Goal: Task Accomplishment & Management: Complete application form

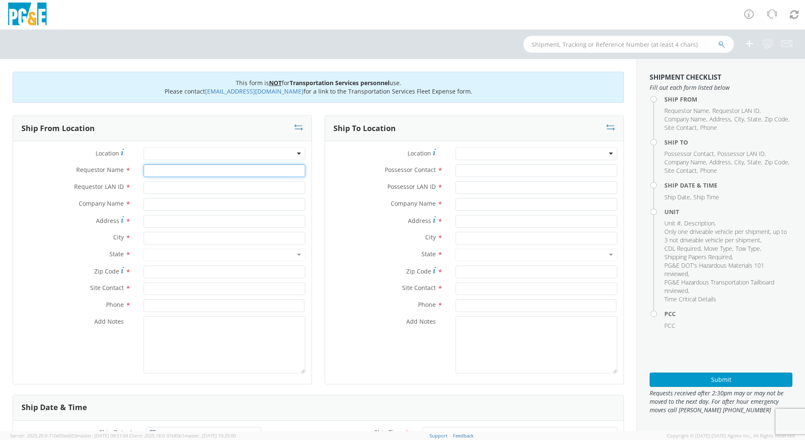
click at [207, 171] on input "Requestor Name *" at bounding box center [225, 170] width 162 height 13
type input "N4re"
type input "n4re"
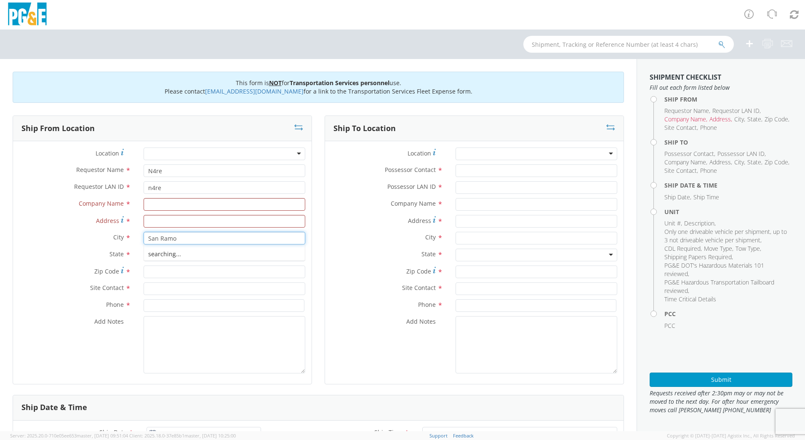
type input "San [PERSON_NAME]"
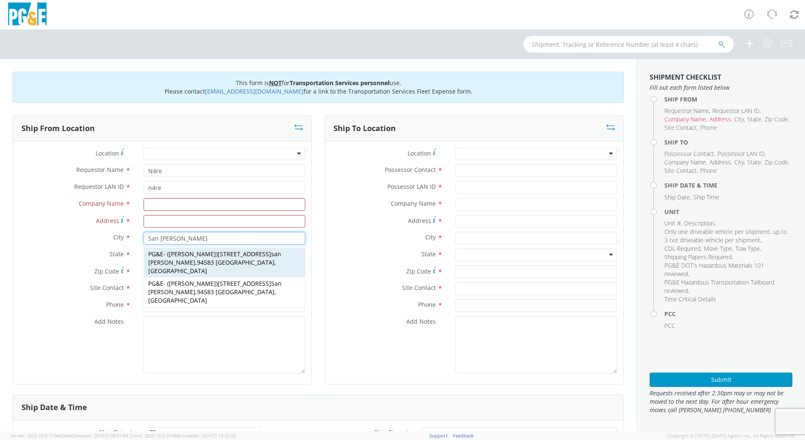
click at [250, 258] on div "PG&E - ( [PERSON_NAME] ) [STREET_ADDRESS][PERSON_NAME]" at bounding box center [224, 262] width 161 height 29
type input "PG&E"
type input "[STREET_ADDRESS]"
type input "san [PERSON_NAME]"
type input "94583"
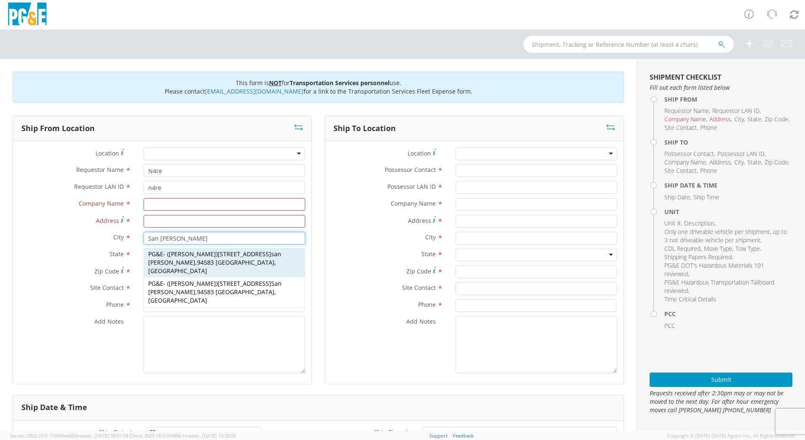
type input "[PERSON_NAME]"
type input "0000000"
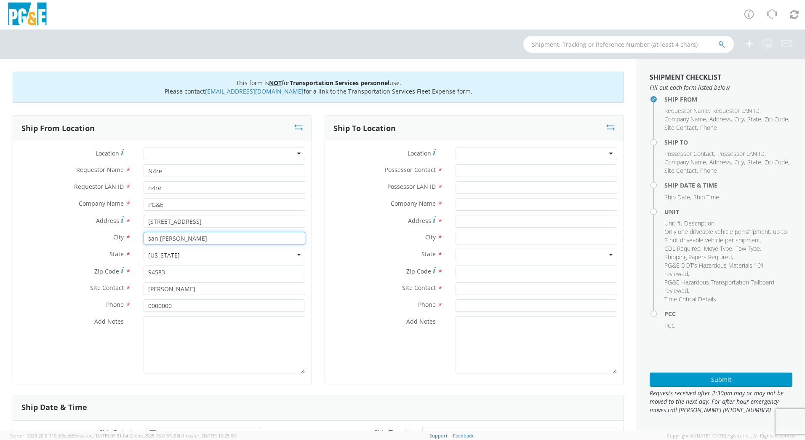
type input "san [PERSON_NAME]"
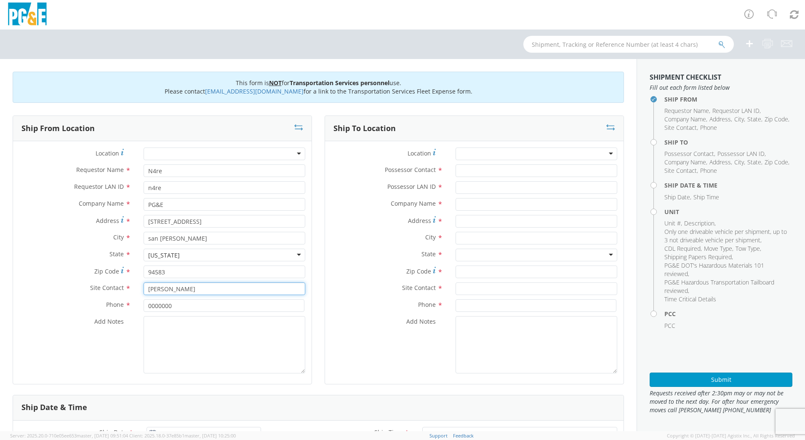
drag, startPoint x: 187, startPoint y: 287, endPoint x: 110, endPoint y: 288, distance: 77.5
click at [110, 288] on div "Site Contact * [PERSON_NAME]" at bounding box center [162, 288] width 299 height 13
type input "[PERSON_NAME]"
drag, startPoint x: 180, startPoint y: 306, endPoint x: 126, endPoint y: 307, distance: 54.4
click at [126, 307] on div "Phone * 0000000" at bounding box center [162, 305] width 299 height 13
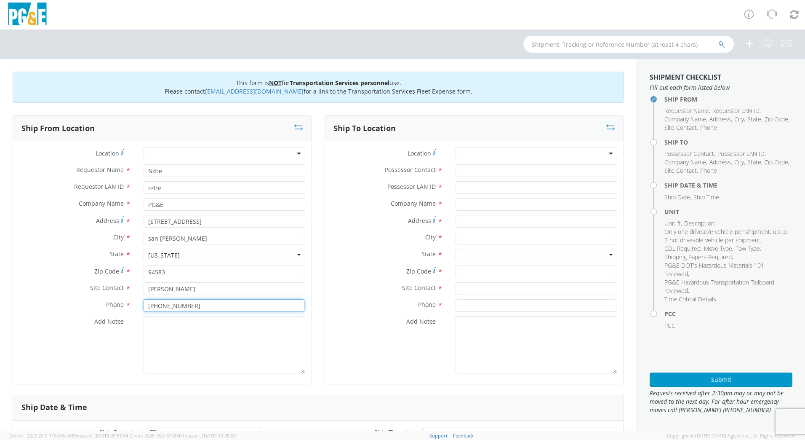
type input "[PHONE_NUMBER]"
click at [506, 174] on input "Possessor Contact *" at bounding box center [537, 170] width 162 height 13
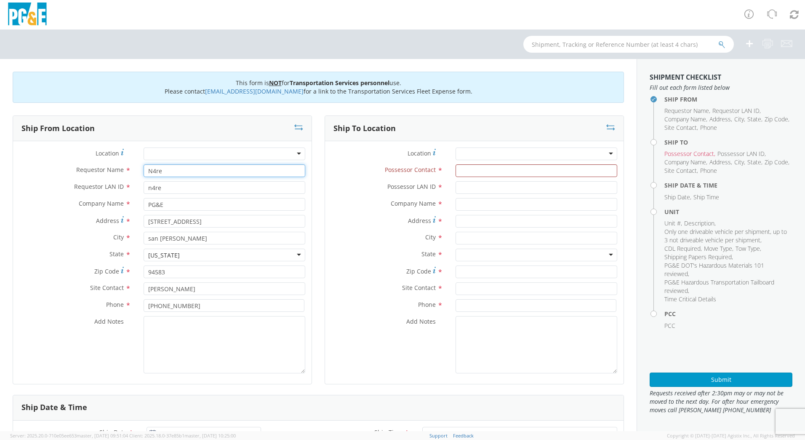
drag, startPoint x: 164, startPoint y: 172, endPoint x: 102, endPoint y: 159, distance: 63.7
click at [124, 168] on div "Requestor Name * N4re" at bounding box center [162, 170] width 299 height 13
type input "[PERSON_NAME] o"
click at [522, 171] on input "Possessor Contact *" at bounding box center [537, 170] width 162 height 13
type input "a"
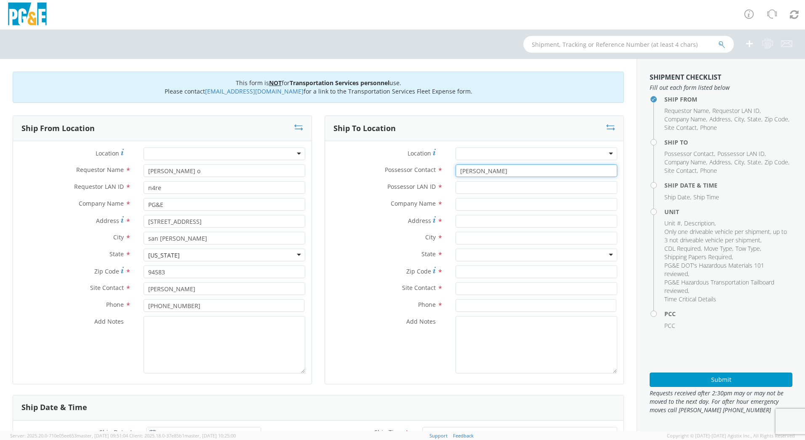
type input "[PERSON_NAME]"
click at [241, 175] on input "[PERSON_NAME] o" at bounding box center [225, 170] width 162 height 13
type input "[PERSON_NAME]"
click at [508, 167] on input "[PERSON_NAME]" at bounding box center [537, 170] width 162 height 13
type input "[PERSON_NAME]"
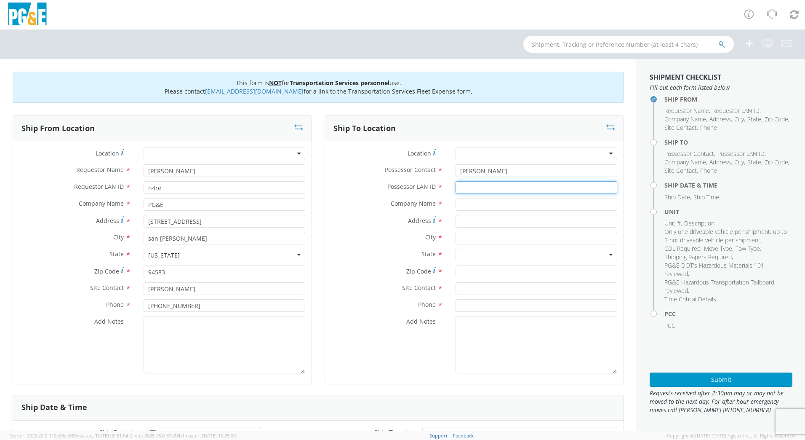
click at [488, 189] on input "Possessor LAN ID *" at bounding box center [537, 187] width 162 height 13
type input "DFMX"
click at [475, 203] on input "text" at bounding box center [537, 204] width 162 height 13
click at [521, 237] on input "text" at bounding box center [537, 238] width 162 height 13
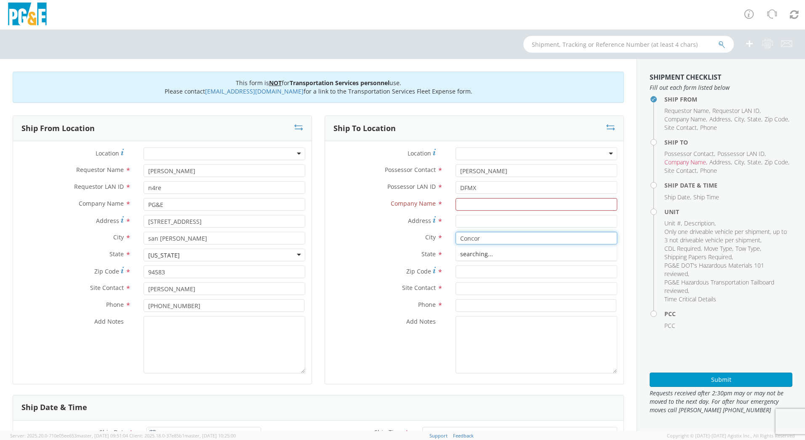
type input "[GEOGRAPHIC_DATA]"
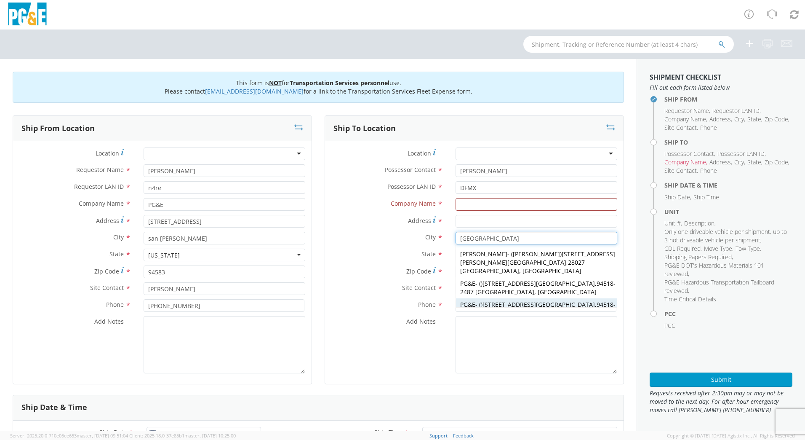
click at [536, 300] on strong "[GEOGRAPHIC_DATA]" at bounding box center [565, 304] width 59 height 8
type input "PG&E"
type input "[STREET_ADDRESS]"
type input "94518-2487"
type input "[GEOGRAPHIC_DATA]"
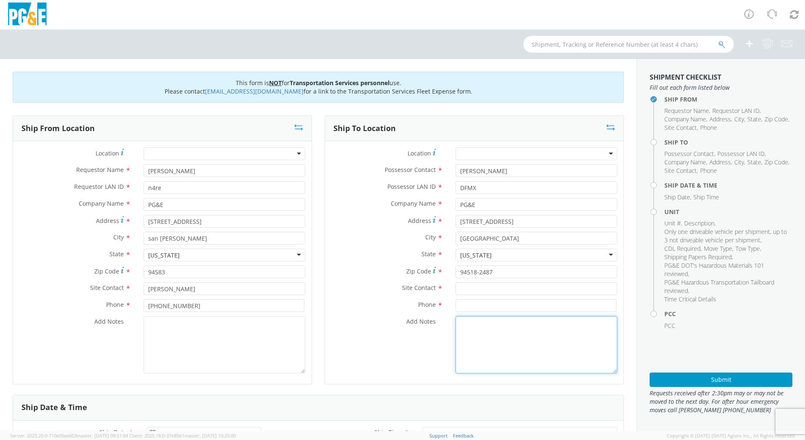
click at [528, 317] on textarea "Add Notes *" at bounding box center [537, 344] width 162 height 57
click at [524, 292] on input "text" at bounding box center [537, 288] width 162 height 13
type input "[PERSON_NAME]"
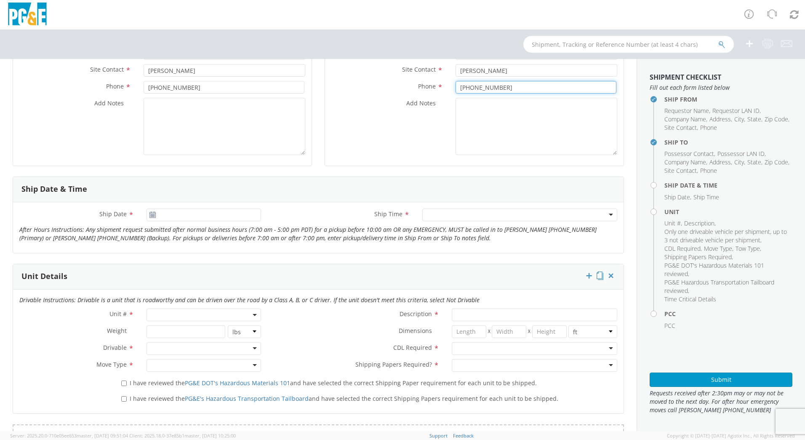
scroll to position [297, 0]
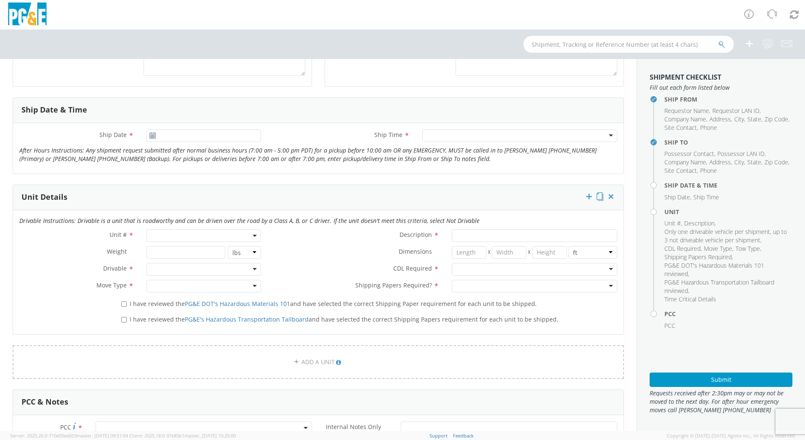
type input "[PHONE_NUMBER]"
click at [174, 234] on span at bounding box center [204, 235] width 115 height 13
click at [174, 249] on input "search" at bounding box center [203, 249] width 109 height 13
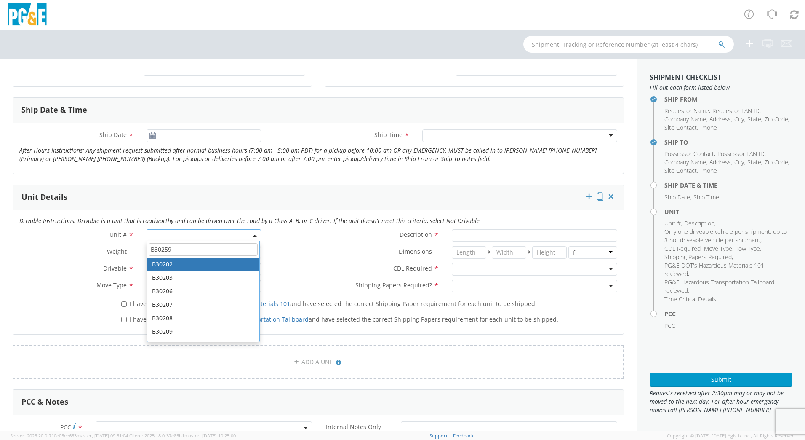
type input "B30259"
type input "PICKUP; 1/2T 4x4"
type input "7200"
select select "B30202"
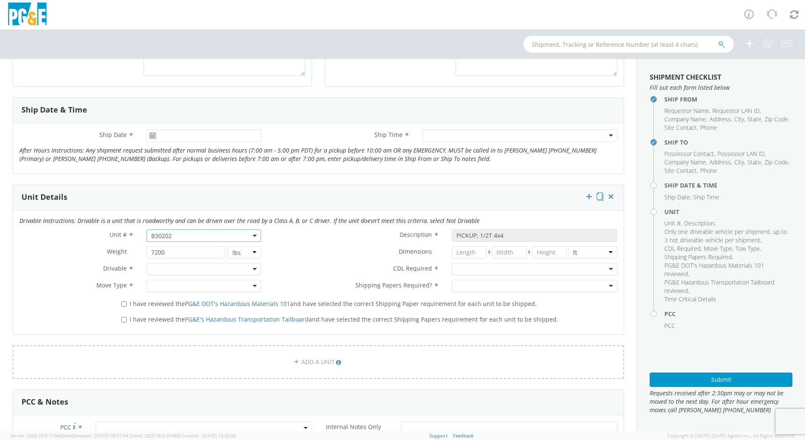
click at [190, 230] on span "B30202" at bounding box center [204, 235] width 115 height 13
click at [186, 246] on input "search" at bounding box center [203, 249] width 109 height 13
type input "B30259"
type input "SUV; MID 4X4"
type input "6160"
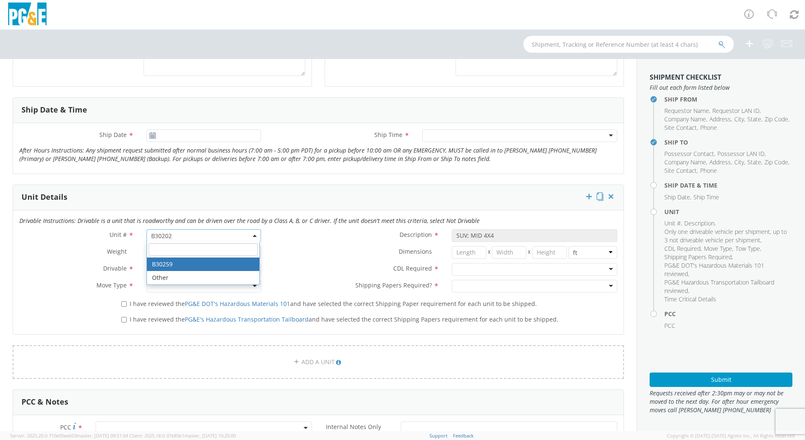
select select "B30259"
click at [176, 267] on div at bounding box center [204, 269] width 115 height 13
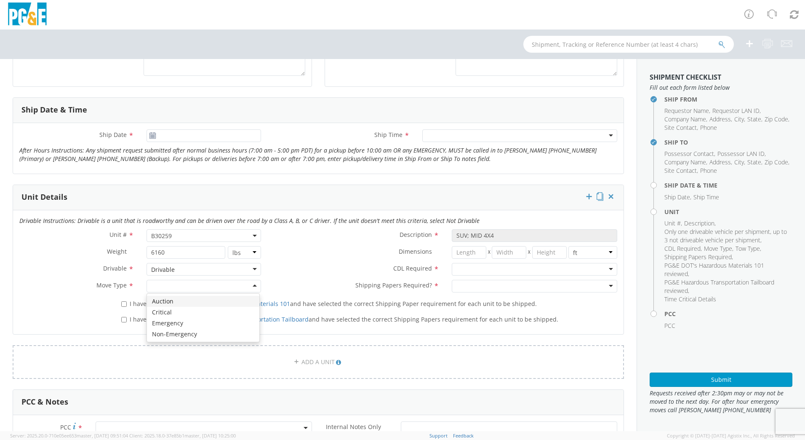
click at [254, 286] on div at bounding box center [204, 286] width 115 height 13
drag, startPoint x: 121, startPoint y: 302, endPoint x: 122, endPoint y: 310, distance: 8.4
click at [122, 302] on input "I have reviewed the PG&E DOT's Hazardous Materials 101 and have selected the co…" at bounding box center [123, 303] width 5 height 5
checkbox input "true"
click at [122, 320] on input "I have reviewed the PG&E's Hazardous Transportation Tailboard and have selected…" at bounding box center [123, 319] width 5 height 5
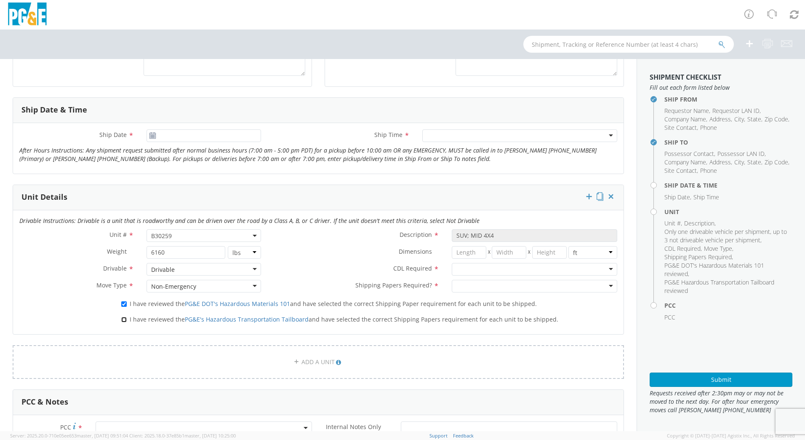
checkbox input "true"
click at [605, 273] on div at bounding box center [535, 269] width 166 height 13
click at [602, 286] on div at bounding box center [535, 286] width 166 height 13
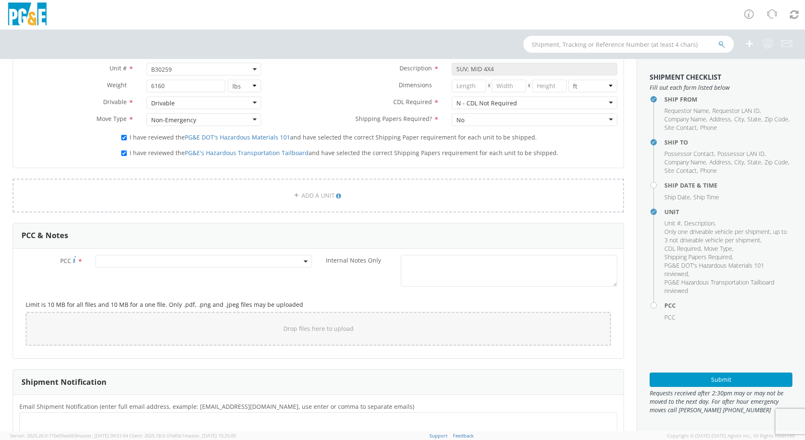
scroll to position [481, 0]
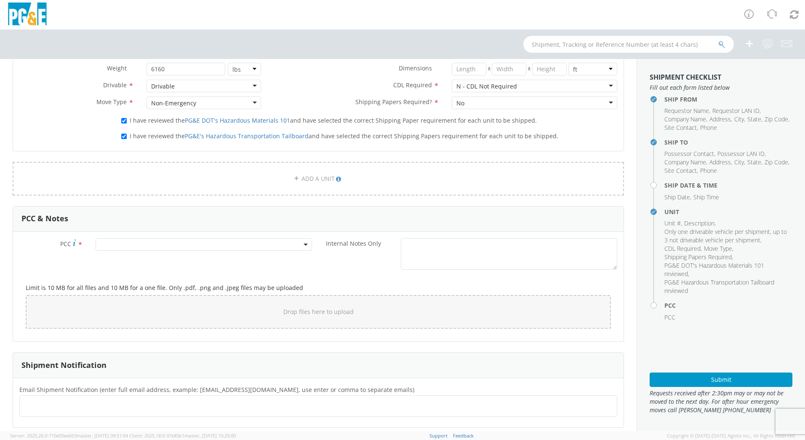
click at [135, 248] on span at bounding box center [204, 244] width 217 height 13
click at [132, 260] on input "number" at bounding box center [203, 258] width 210 height 13
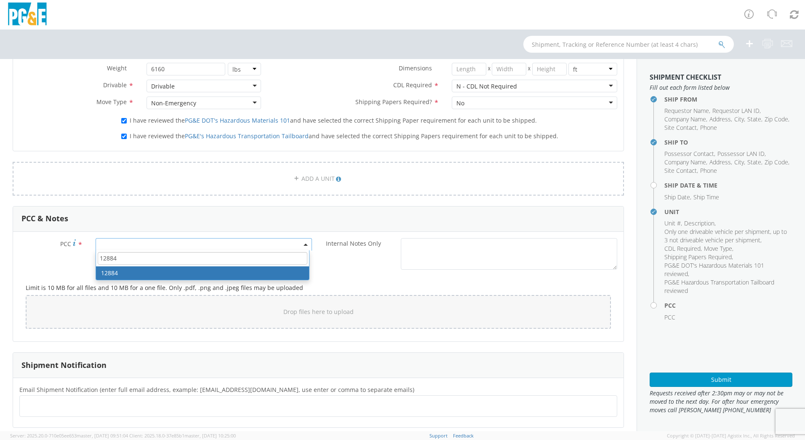
type input "12884"
select select "12884"
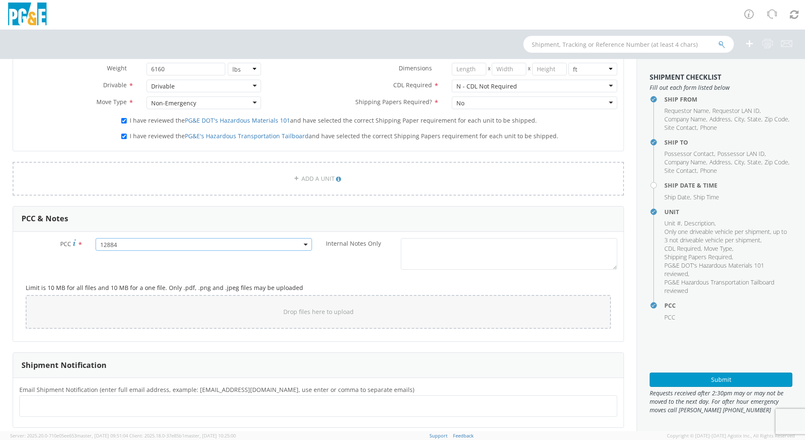
scroll to position [571, 0]
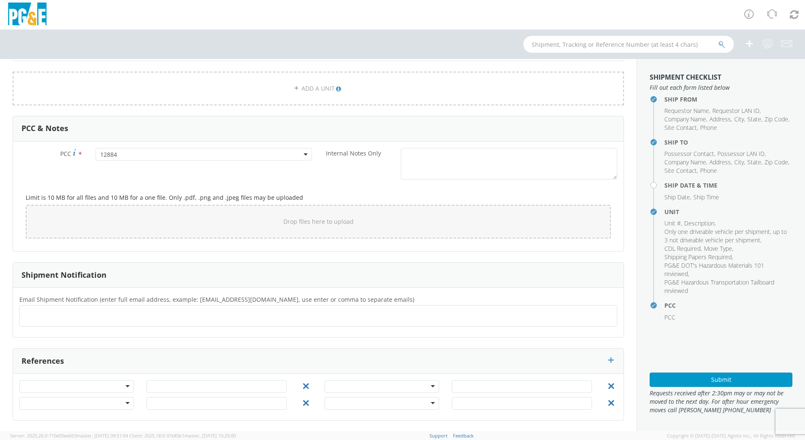
click at [68, 306] on div at bounding box center [318, 315] width 598 height 21
click at [55, 321] on ul at bounding box center [318, 316] width 591 height 14
paste input "[EMAIL_ADDRESS][DOMAIN_NAME], [EMAIL_ADDRESS][DOMAIN_NAME], [EMAIL_ADDRESS][DOM…"
type input "[EMAIL_ADDRESS][DOMAIN_NAME], [EMAIL_ADDRESS][DOMAIN_NAME], [EMAIL_ADDRESS][DOM…"
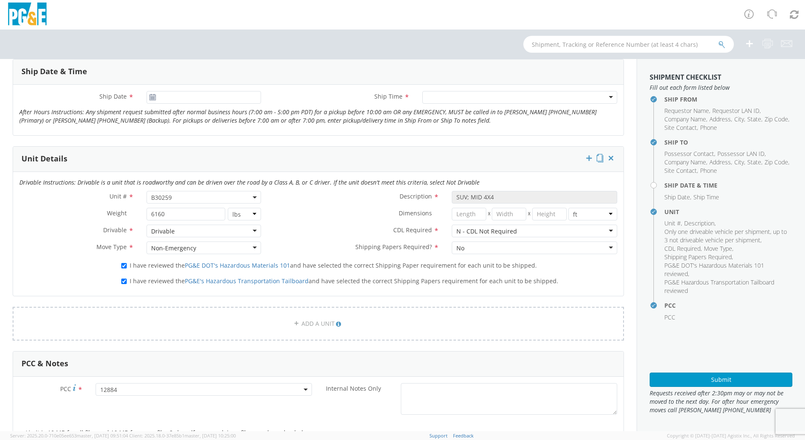
scroll to position [571, 0]
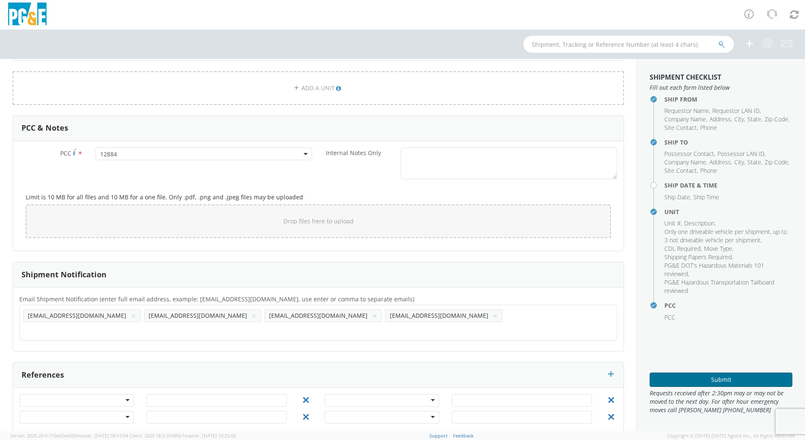
click at [699, 382] on button "Submit" at bounding box center [721, 379] width 143 height 14
click at [719, 376] on button "Submit" at bounding box center [721, 379] width 143 height 14
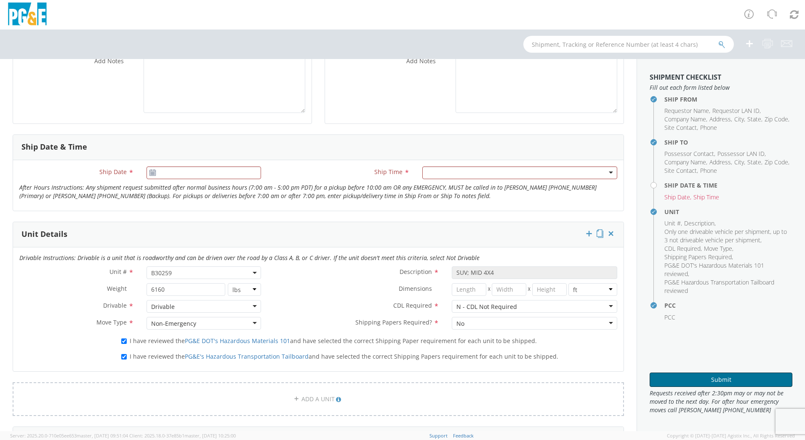
scroll to position [246, 0]
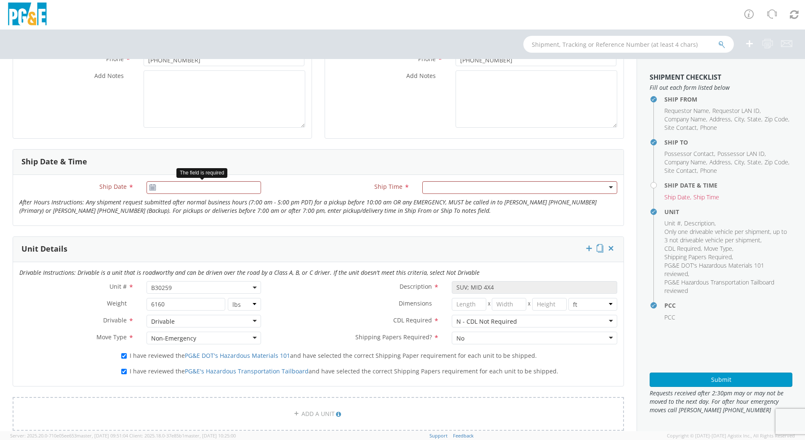
click at [152, 187] on icon at bounding box center [152, 187] width 7 height 7
click at [160, 188] on input "[DATE]" at bounding box center [204, 187] width 115 height 13
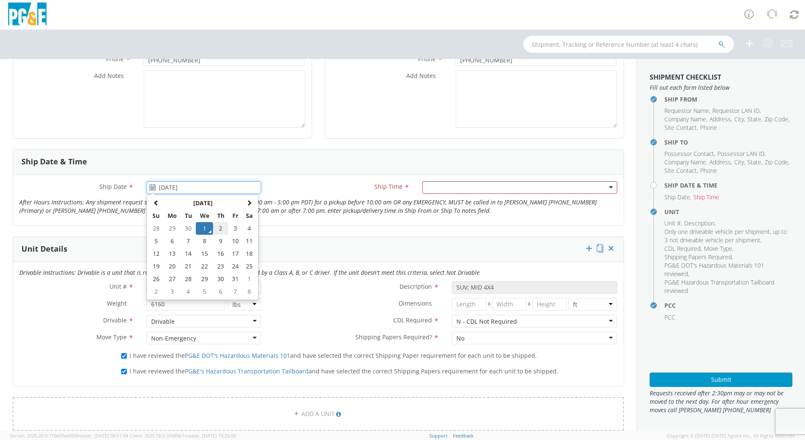
click at [222, 230] on td "2" at bounding box center [220, 228] width 15 height 13
type input "[DATE]"
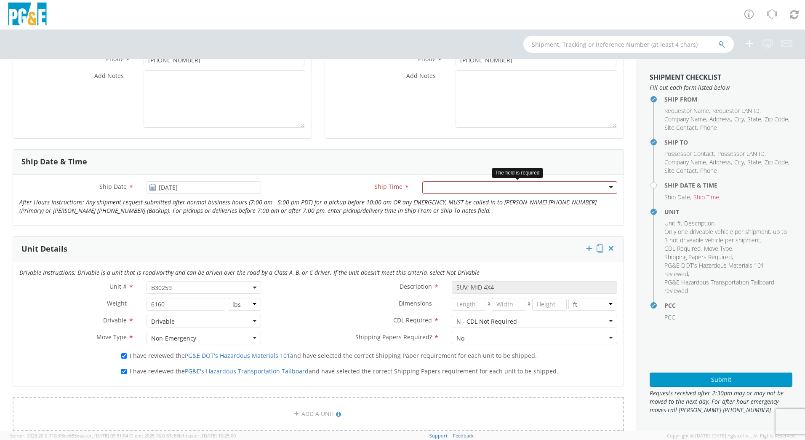
click at [603, 187] on div at bounding box center [519, 187] width 195 height 13
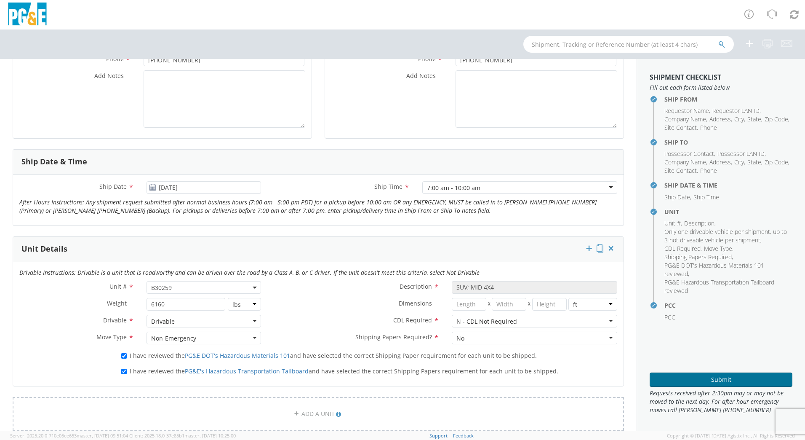
click at [696, 383] on button "Submit" at bounding box center [721, 379] width 143 height 14
